Goal: Task Accomplishment & Management: Manage account settings

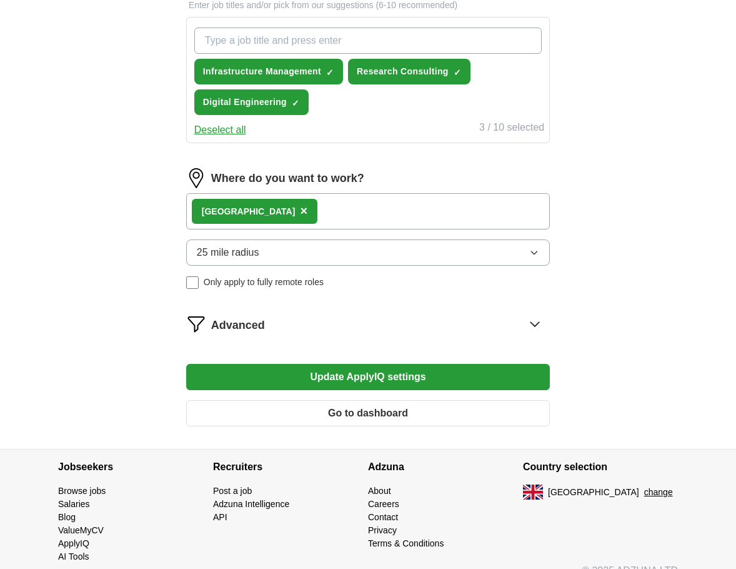
scroll to position [463, 0]
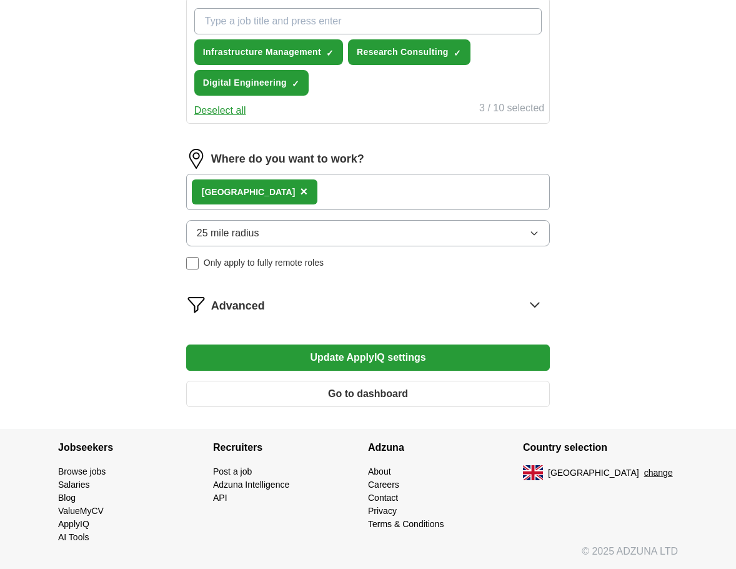
click at [387, 394] on button "Go to dashboard" at bounding box center [368, 394] width 364 height 26
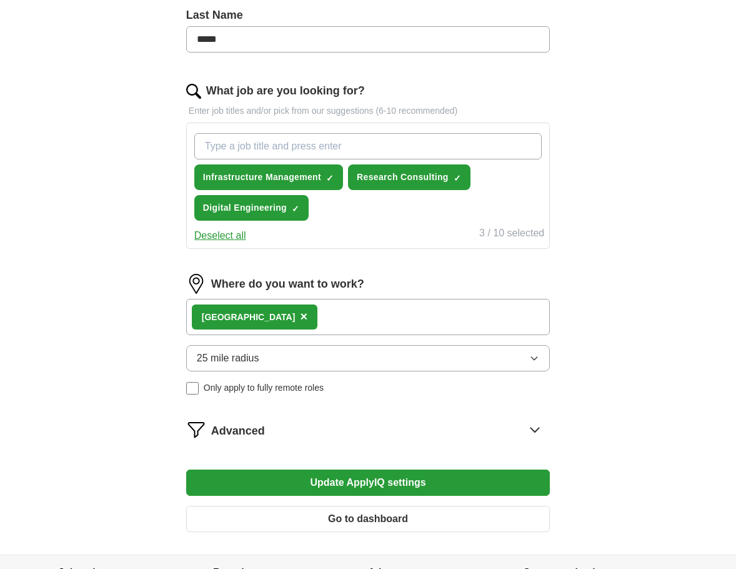
scroll to position [463, 0]
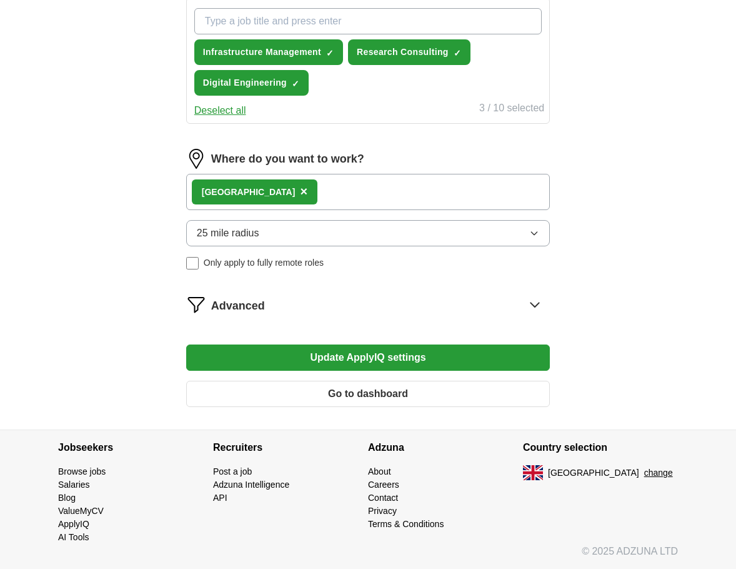
drag, startPoint x: 422, startPoint y: 322, endPoint x: 428, endPoint y: 308, distance: 14.9
click at [422, 321] on form "Select a CV Abdelkawy Abdou CV.pdf 29/09/2025, 18:25 Upload a different CV By u…" at bounding box center [368, 62] width 364 height 709
click at [440, 296] on div "Advanced" at bounding box center [380, 304] width 339 height 20
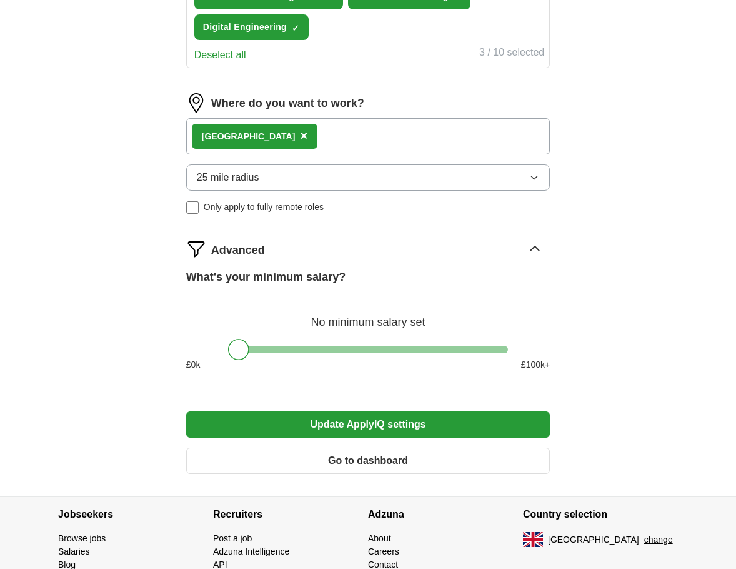
scroll to position [585, 0]
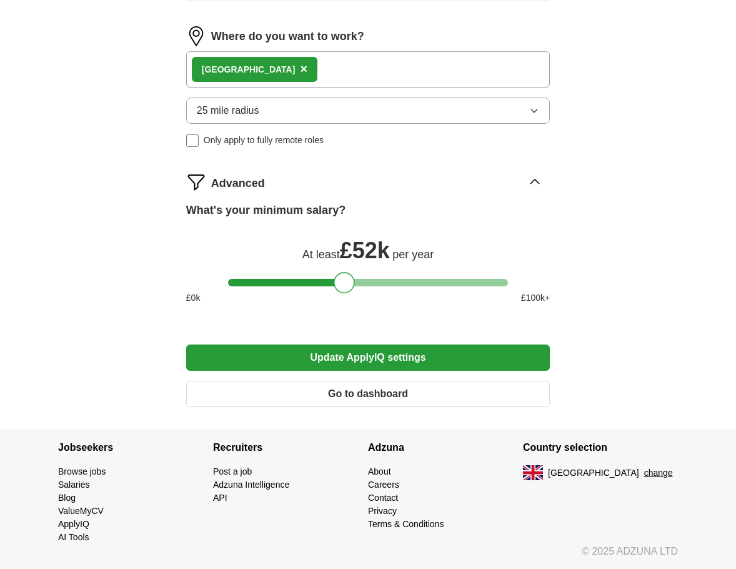
drag, startPoint x: 239, startPoint y: 279, endPoint x: 346, endPoint y: 280, distance: 106.3
click at [346, 280] on div at bounding box center [344, 282] width 21 height 21
click at [393, 354] on button "Update ApplyIQ settings" at bounding box center [368, 357] width 364 height 26
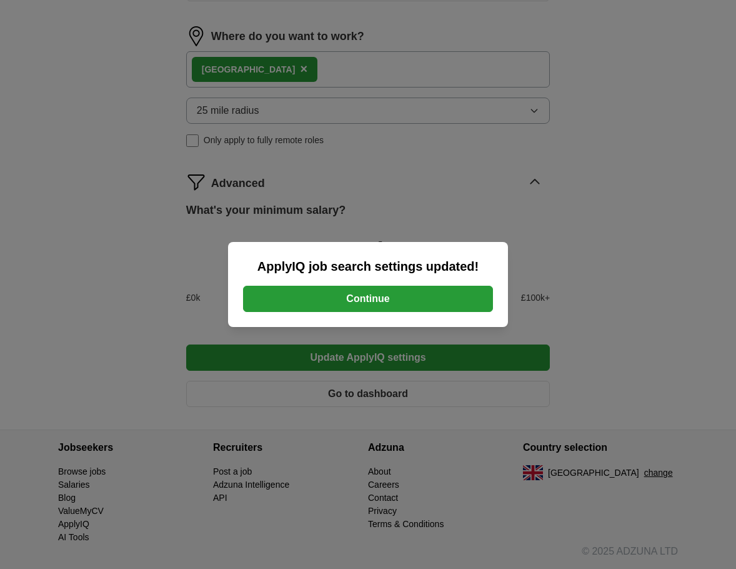
click at [364, 298] on button "Continue" at bounding box center [368, 299] width 250 height 26
